Goal: Communication & Community: Answer question/provide support

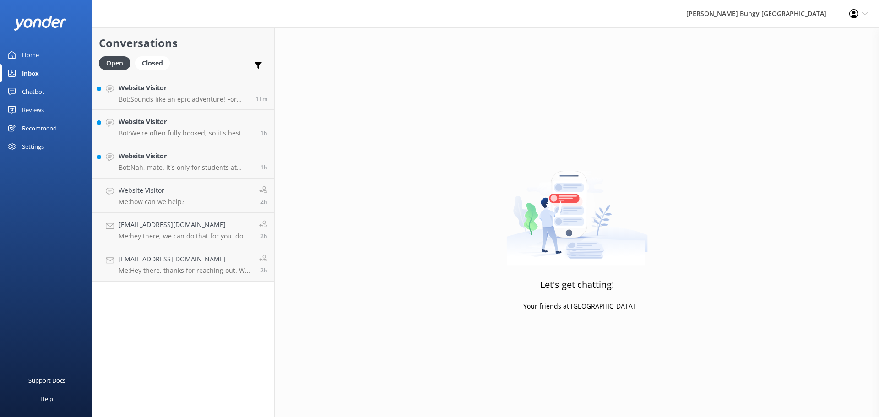
click at [211, 91] on h4 "Website Visitor" at bounding box center [184, 88] width 130 height 10
